Goal: Task Accomplishment & Management: Manage account settings

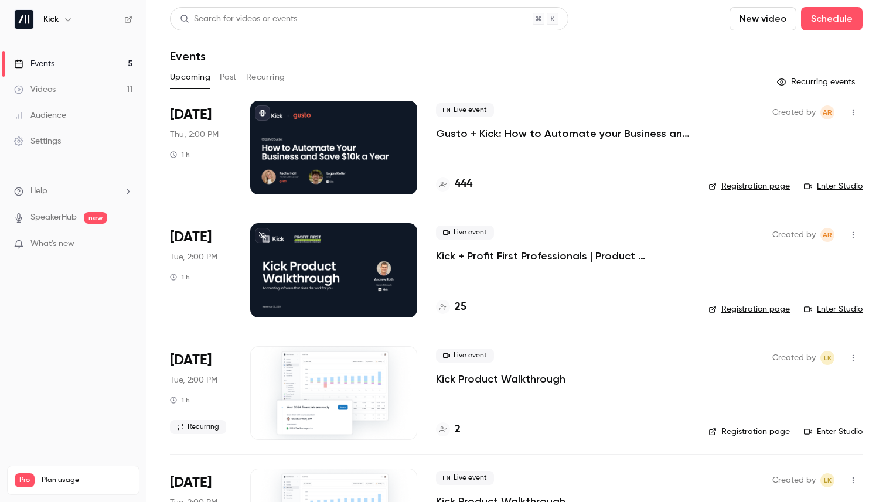
click at [460, 137] on p "Gusto + Kick: How to Automate your Business and Save $10k a Year" at bounding box center [563, 134] width 254 height 14
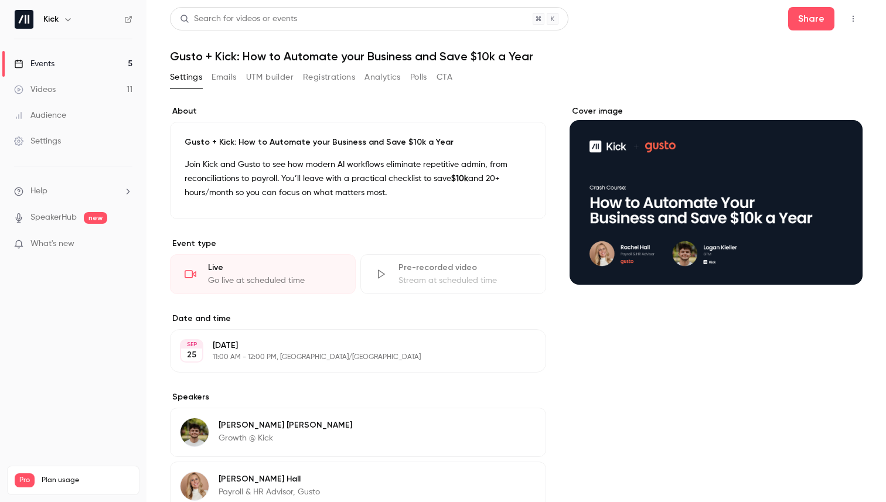
click at [228, 72] on button "Emails" at bounding box center [224, 77] width 25 height 19
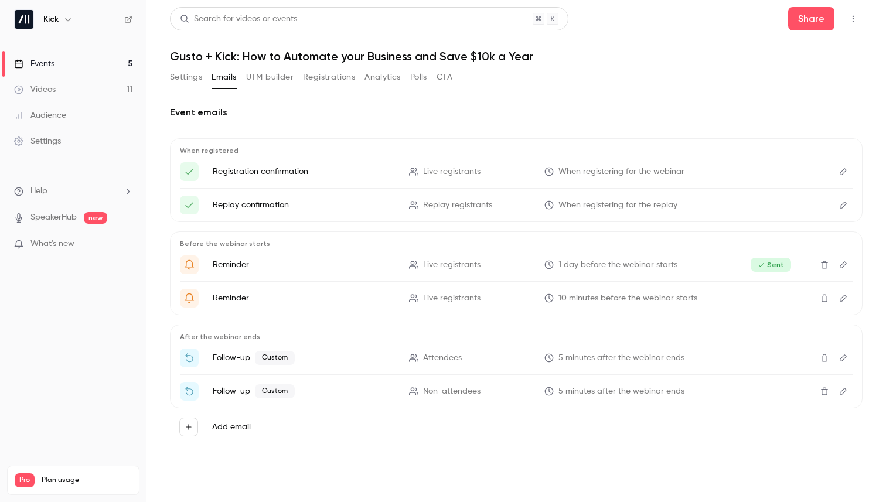
click at [845, 270] on button "Edit" at bounding box center [843, 265] width 19 height 19
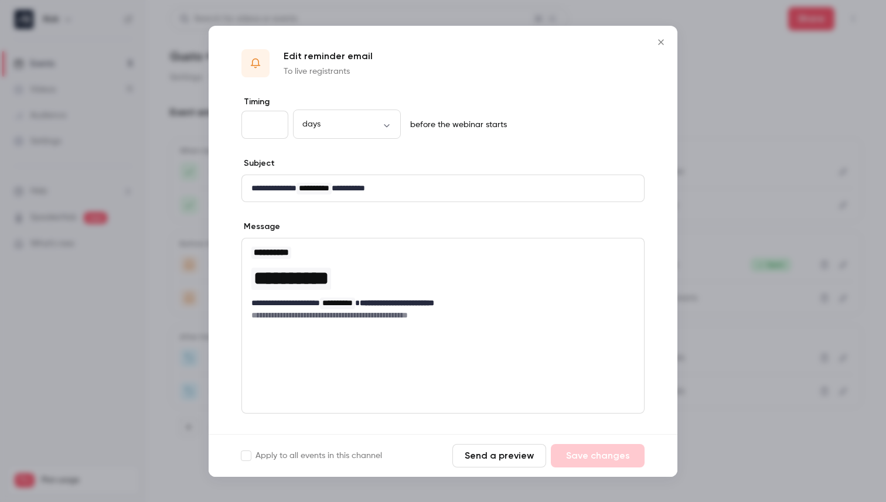
click at [664, 41] on icon "Close" at bounding box center [661, 42] width 14 height 9
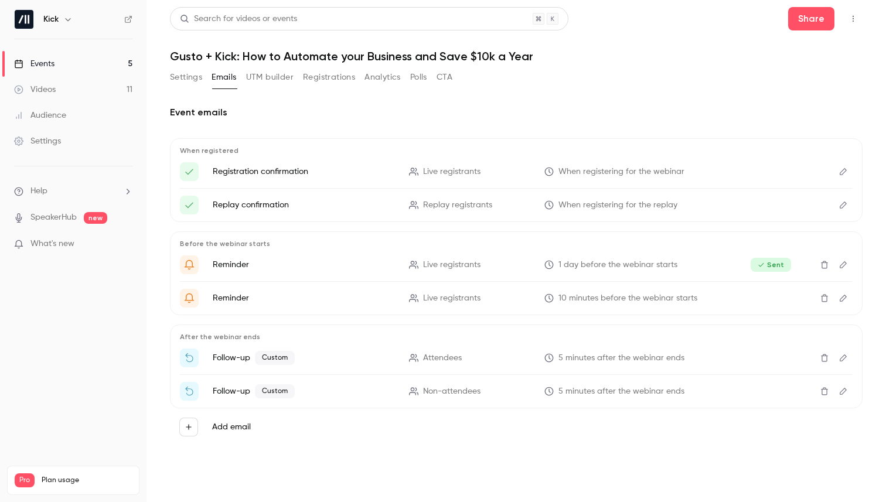
click at [84, 69] on link "Events 5" at bounding box center [73, 64] width 147 height 26
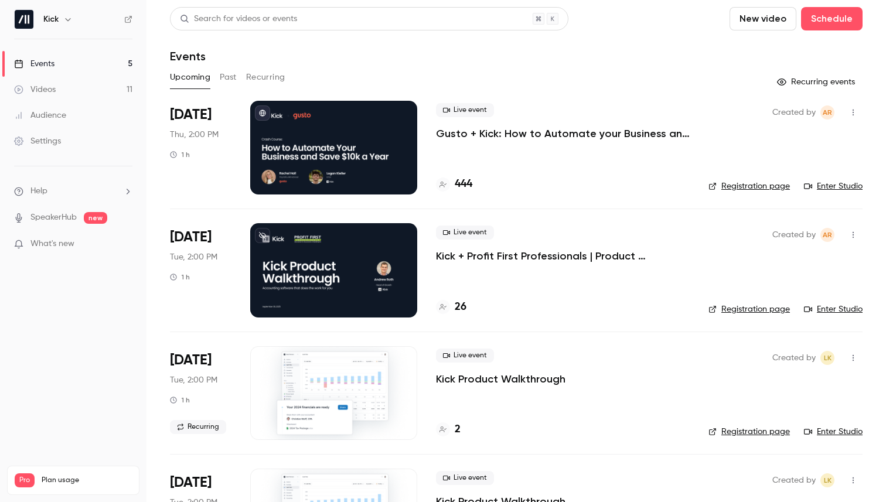
click at [477, 135] on p "Gusto + Kick: How to Automate your Business and Save $10k a Year" at bounding box center [563, 134] width 254 height 14
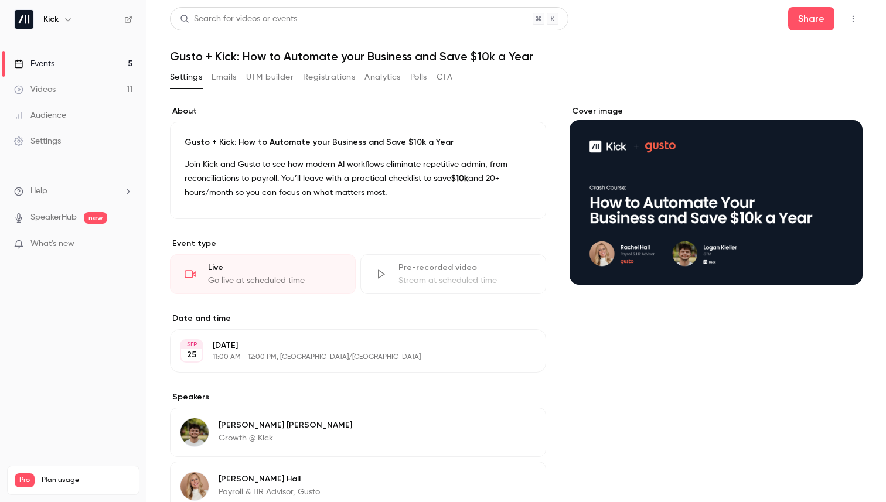
click at [332, 77] on button "Registrations" at bounding box center [329, 77] width 52 height 19
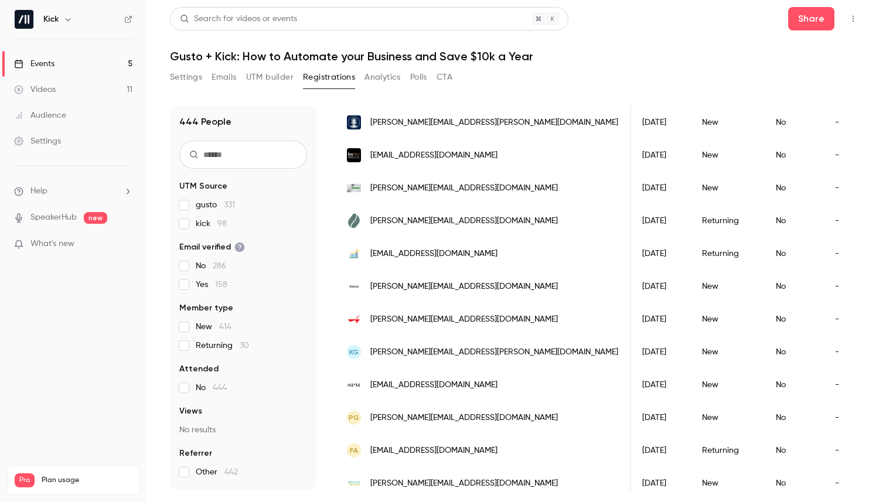
scroll to position [1377, 0]
